Goal: Information Seeking & Learning: Learn about a topic

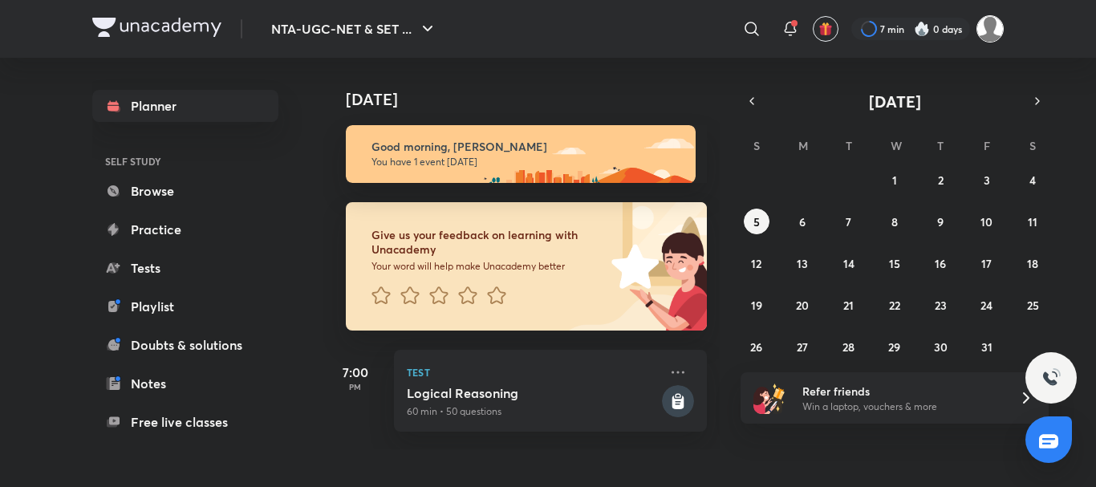
click at [990, 24] on img at bounding box center [990, 28] width 27 height 27
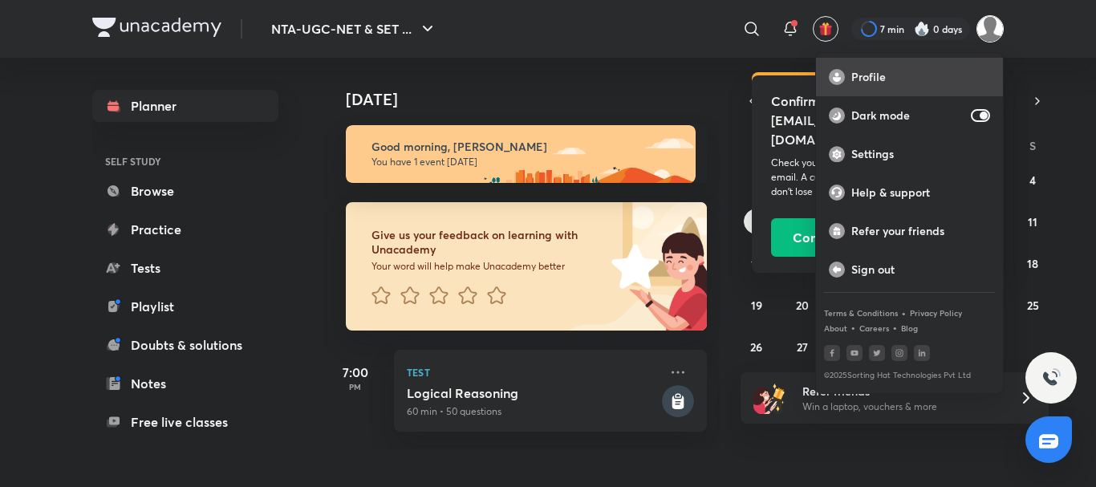
click at [925, 78] on p "Profile" at bounding box center [921, 77] width 139 height 14
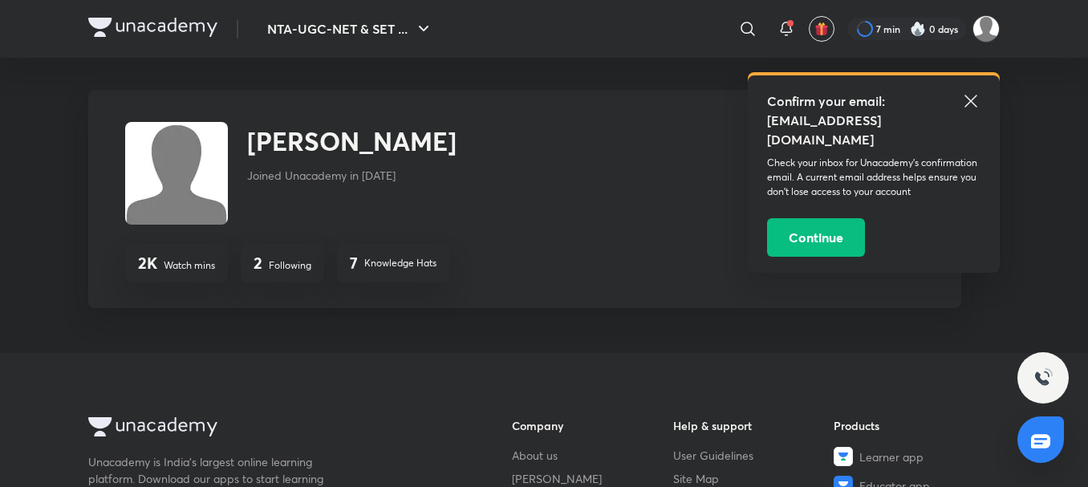
click at [291, 262] on p "Following" at bounding box center [290, 265] width 43 height 14
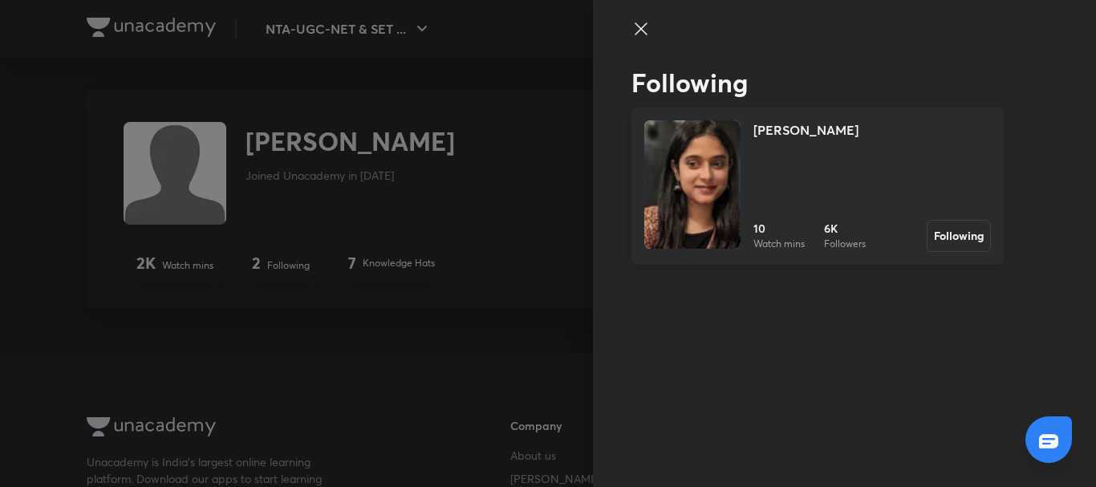
click at [763, 126] on h4 "[PERSON_NAME]" at bounding box center [806, 129] width 105 height 19
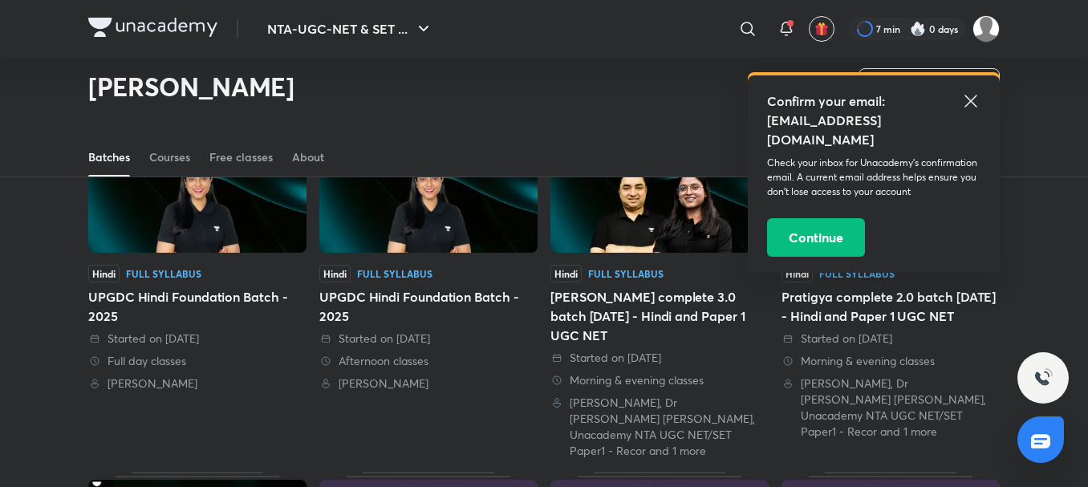
scroll to position [230, 0]
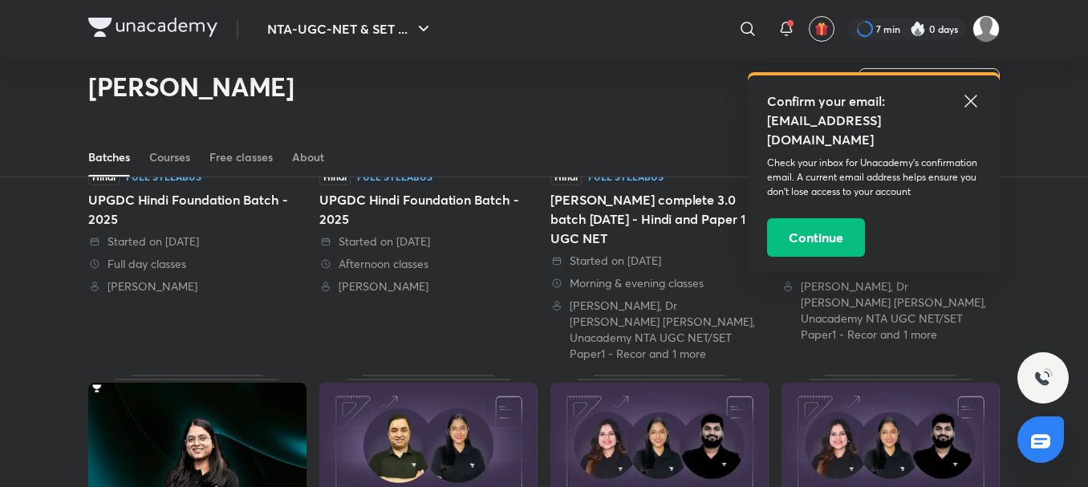
click at [380, 219] on div "UPGDC Hindi Foundation Batch - 2025" at bounding box center [428, 209] width 218 height 39
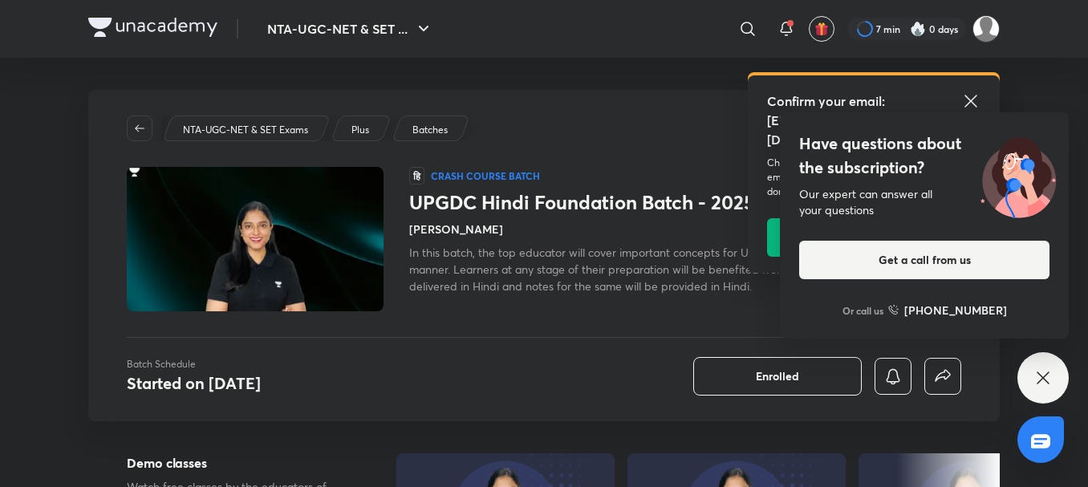
click at [977, 108] on icon at bounding box center [971, 100] width 19 height 19
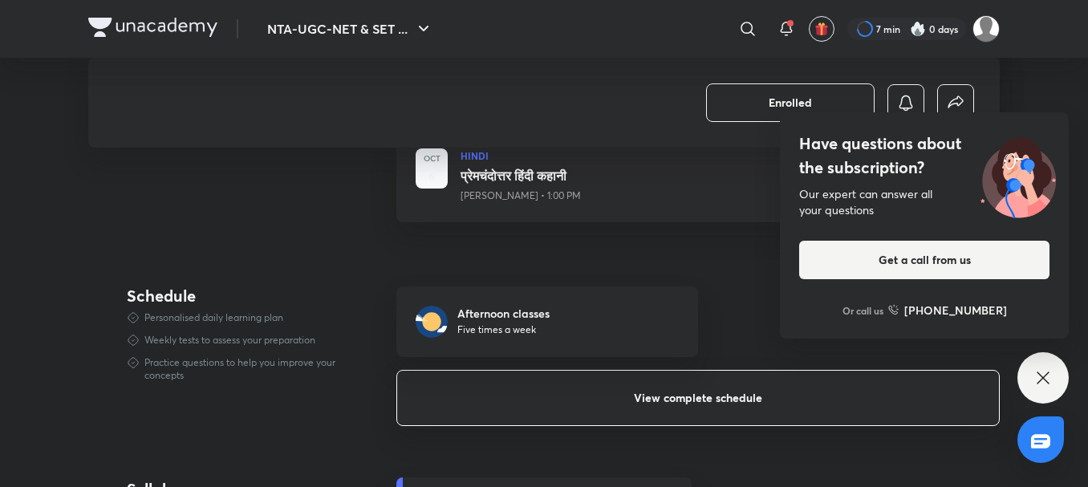
scroll to position [963, 0]
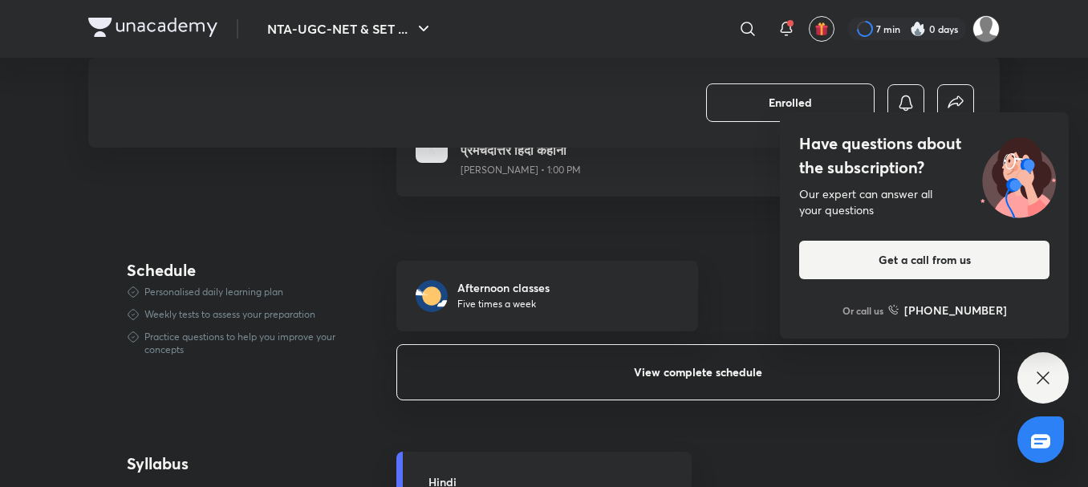
drag, startPoint x: 654, startPoint y: 382, endPoint x: 660, endPoint y: 371, distance: 12.6
click at [657, 380] on button "View complete schedule" at bounding box center [698, 372] width 604 height 56
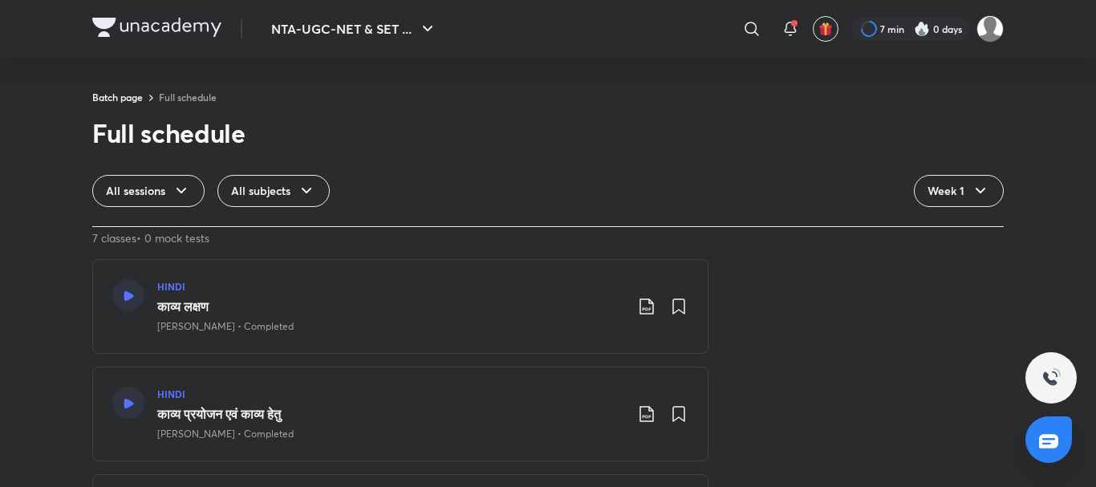
scroll to position [80, 0]
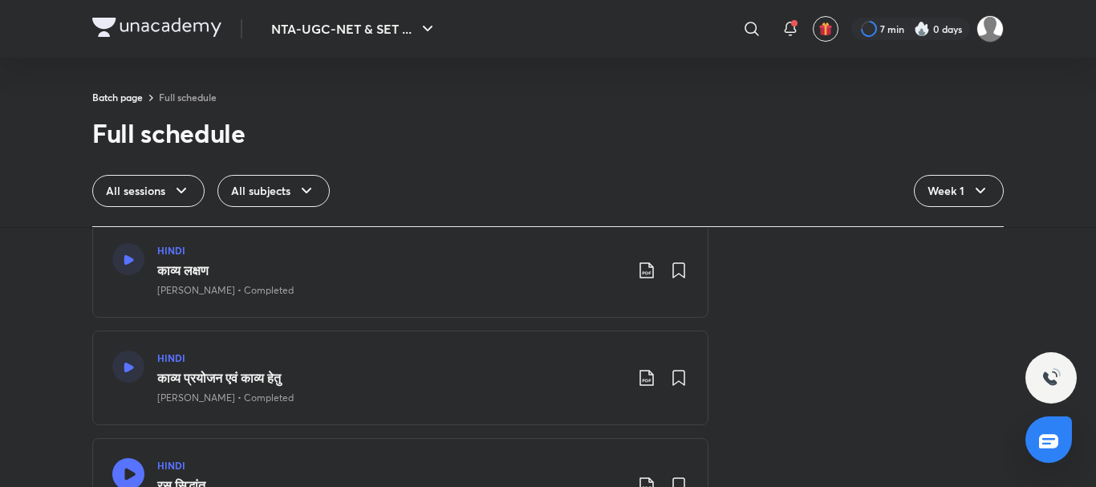
click at [299, 349] on div "HINDI काव्य प्रयोजन एवं काव्य हेतु [PERSON_NAME] • Completed" at bounding box center [400, 378] width 616 height 95
